Goal: Find specific page/section: Find specific page/section

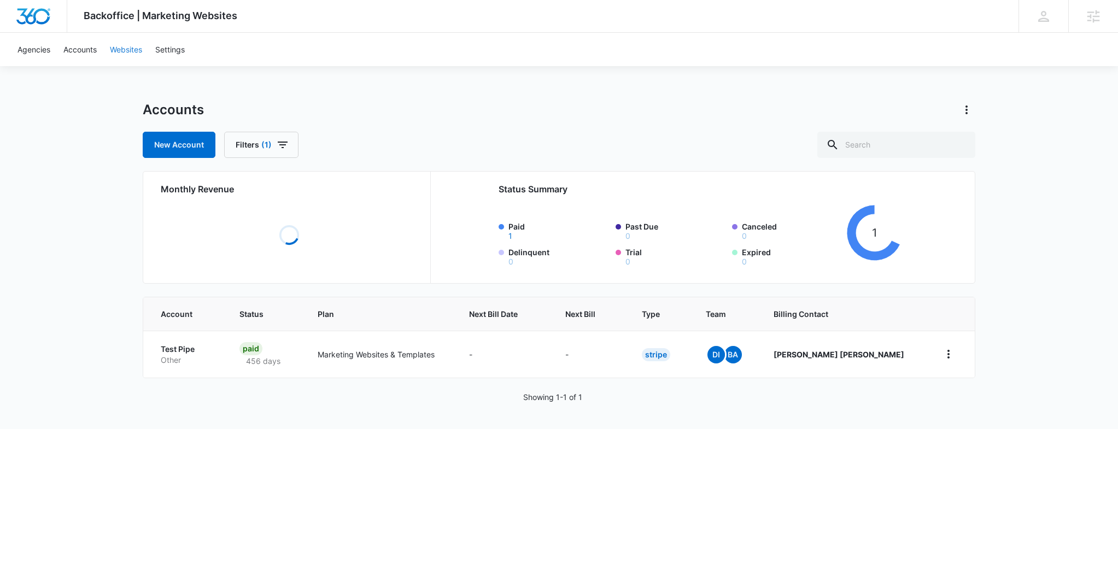
click at [122, 48] on link "Websites" at bounding box center [125, 49] width 45 height 33
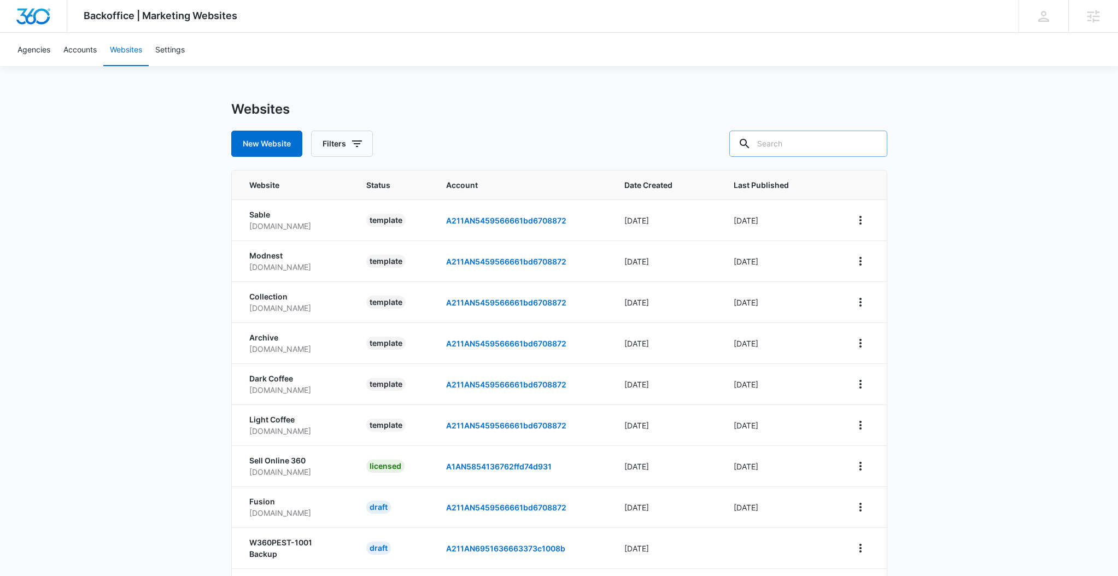
click at [798, 152] on input "text" at bounding box center [808, 144] width 158 height 26
type input "luminous"
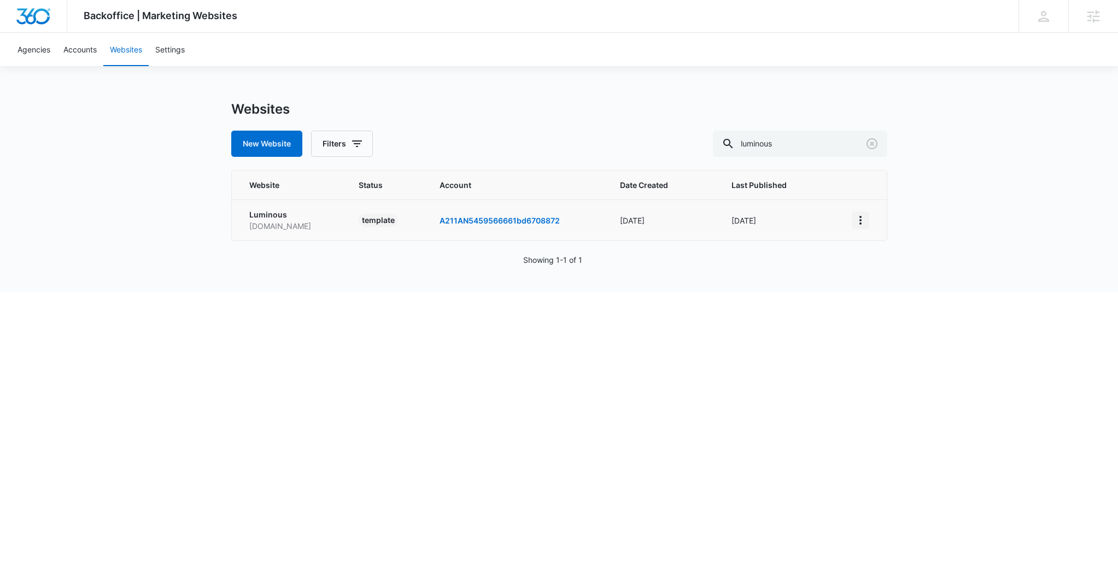
click at [858, 214] on icon "View More" at bounding box center [860, 220] width 13 height 13
click at [866, 262] on link "Edit Template" at bounding box center [890, 266] width 49 height 9
